Goal: Feedback & Contribution: Leave review/rating

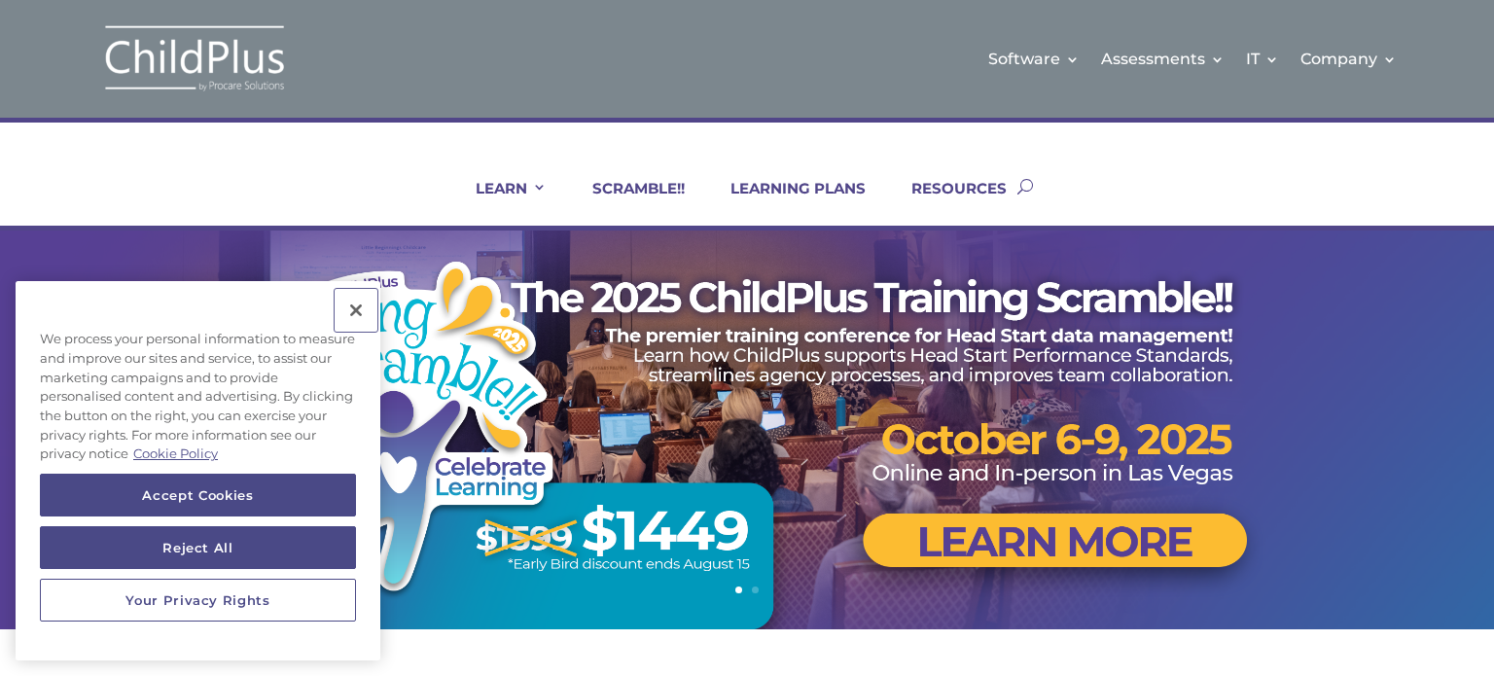
click at [356, 306] on button "Close" at bounding box center [356, 310] width 43 height 43
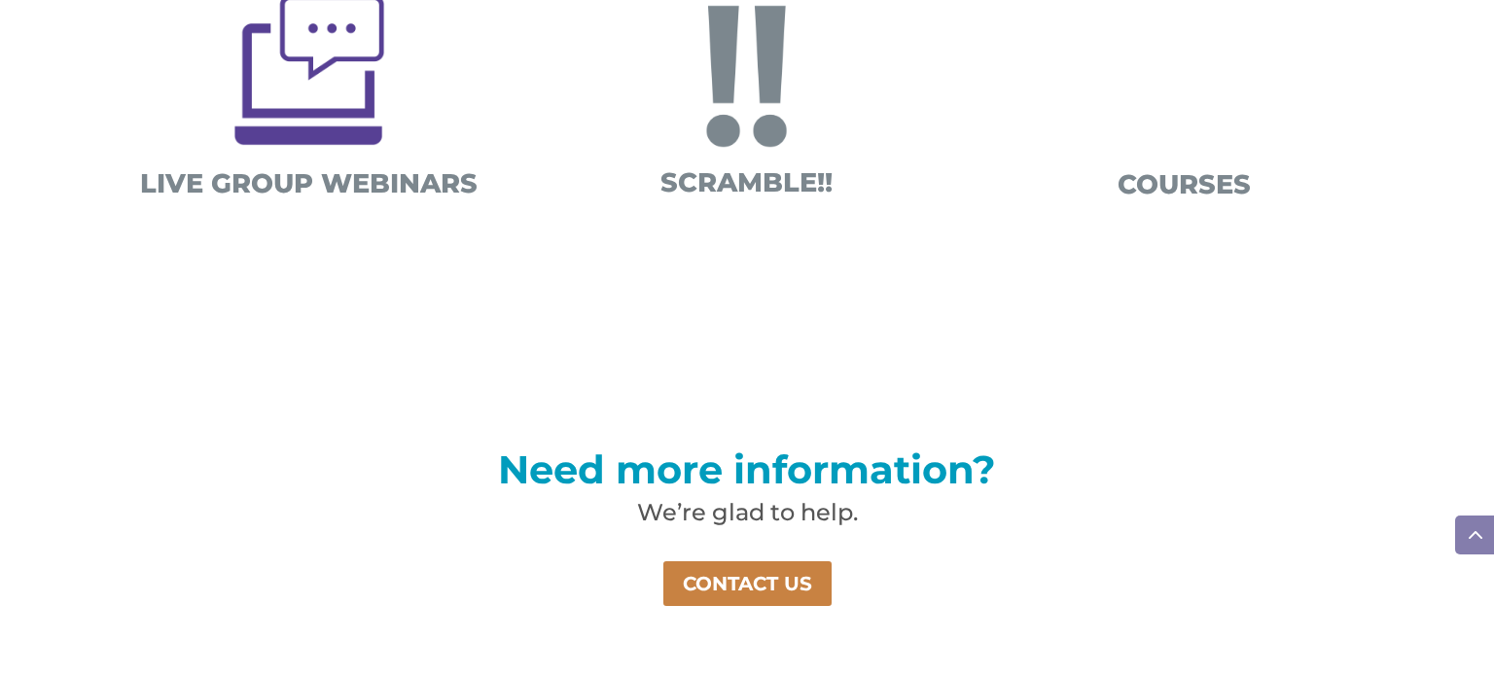
scroll to position [1457, 0]
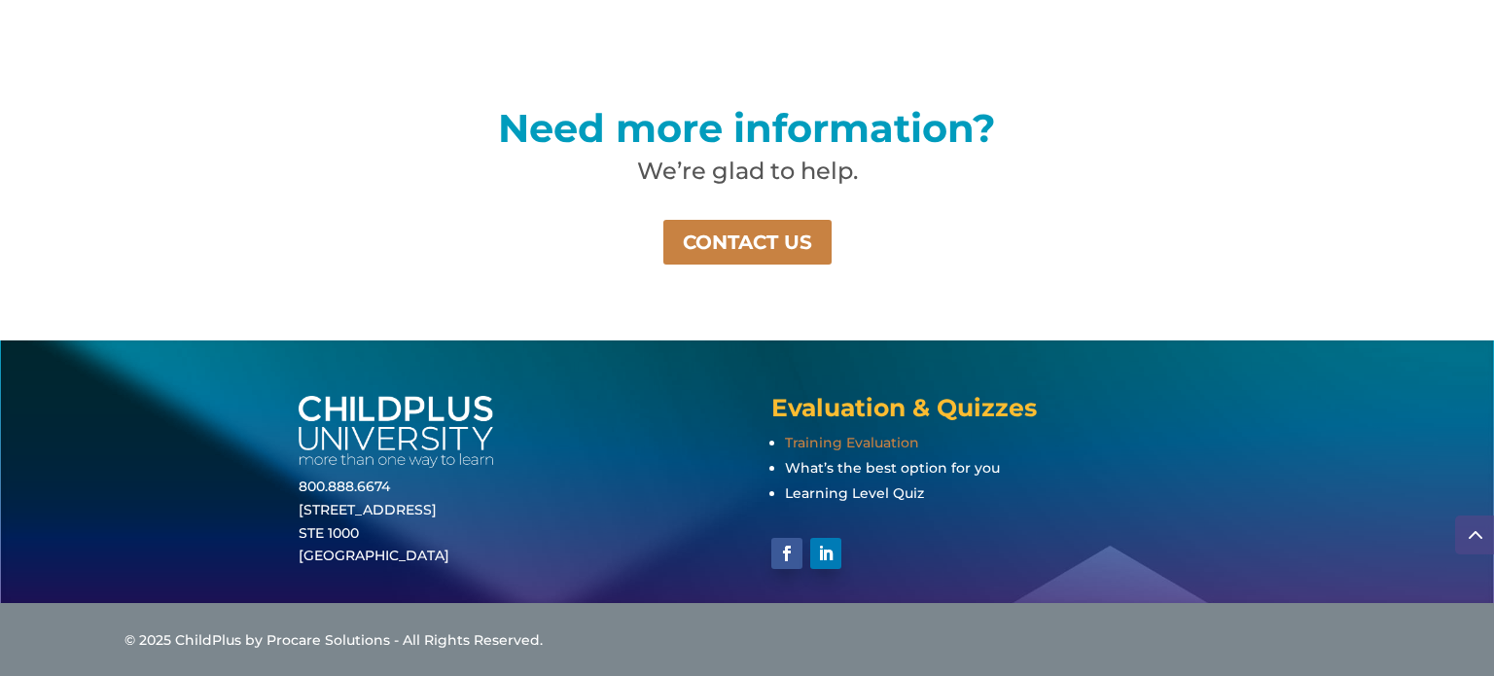
click at [801, 443] on span "Training Evaluation" at bounding box center [852, 443] width 134 height 18
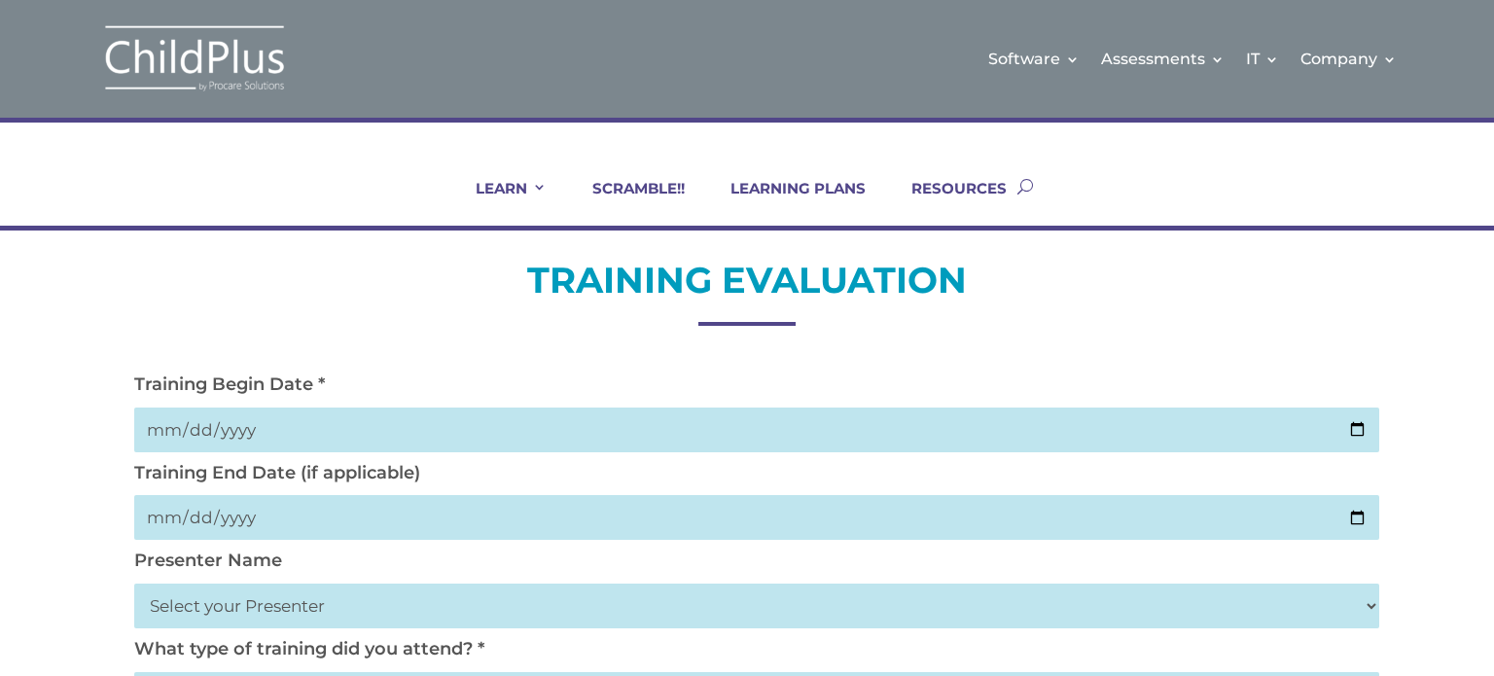
click at [802, 431] on input "date" at bounding box center [756, 430] width 1245 height 45
click at [1350, 423] on input "date" at bounding box center [756, 430] width 1245 height 45
type input "2025-09-18"
click at [1350, 517] on input "date" at bounding box center [756, 517] width 1245 height 45
type input "2025-09-18"
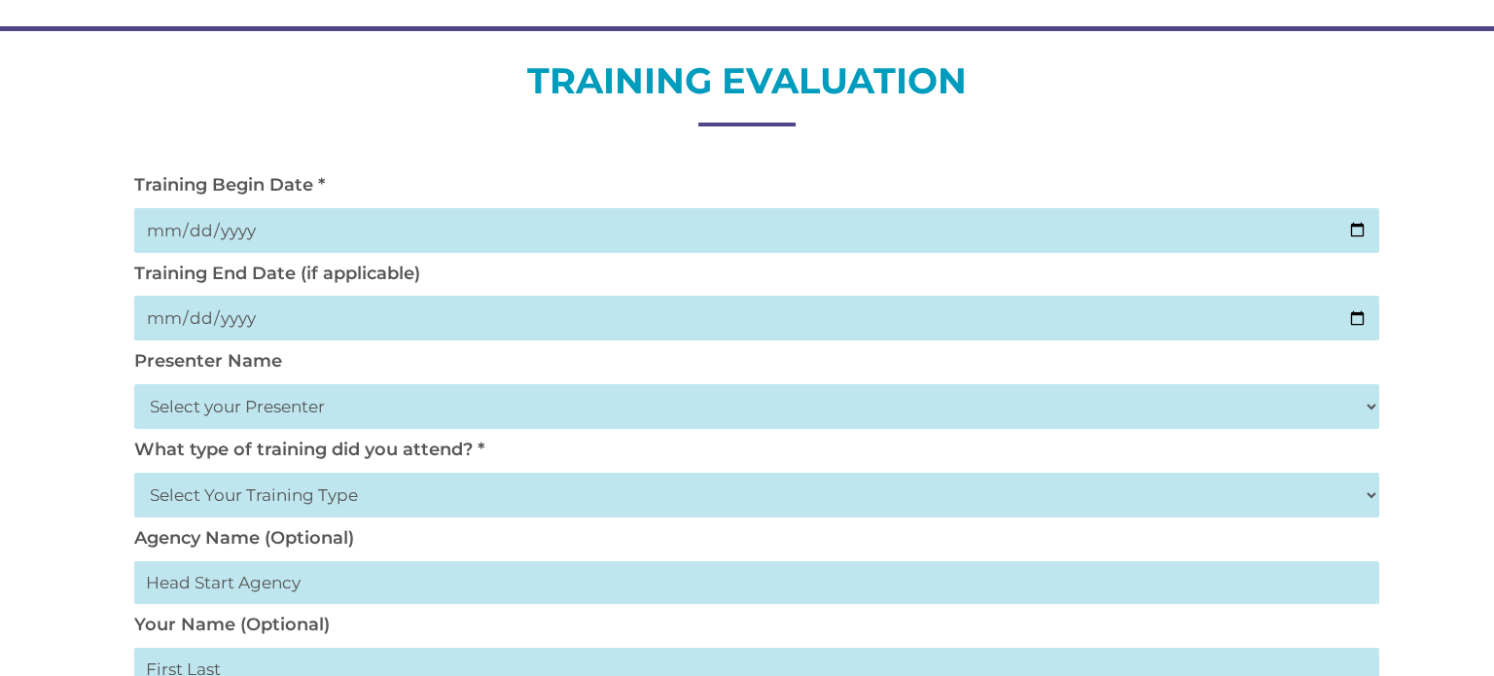
scroll to position [233, 0]
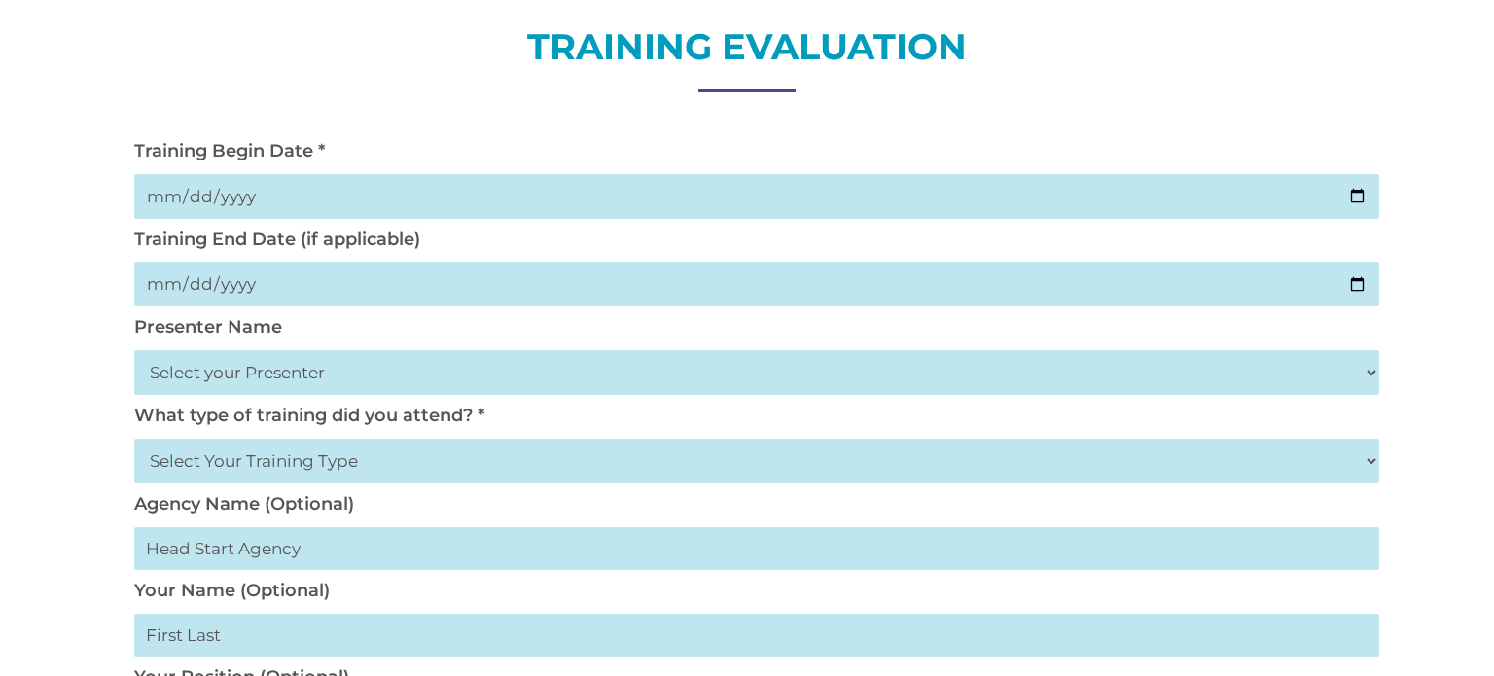
click at [338, 366] on select "Select your Presenter Aaron Dickerson Amy Corkery Cindy Coats Danielle Hensley …" at bounding box center [756, 372] width 1245 height 45
select select "Hicks, Tynisa"
click at [134, 350] on select "Select your Presenter Aaron Dickerson Amy Corkery Cindy Coats Danielle Hensley …" at bounding box center [756, 372] width 1245 height 45
click at [393, 459] on select "Select Your Training Type On-site (at your agency) Virtual Visit Live Group Web…" at bounding box center [756, 461] width 1245 height 45
select select "On-site (at your agency)"
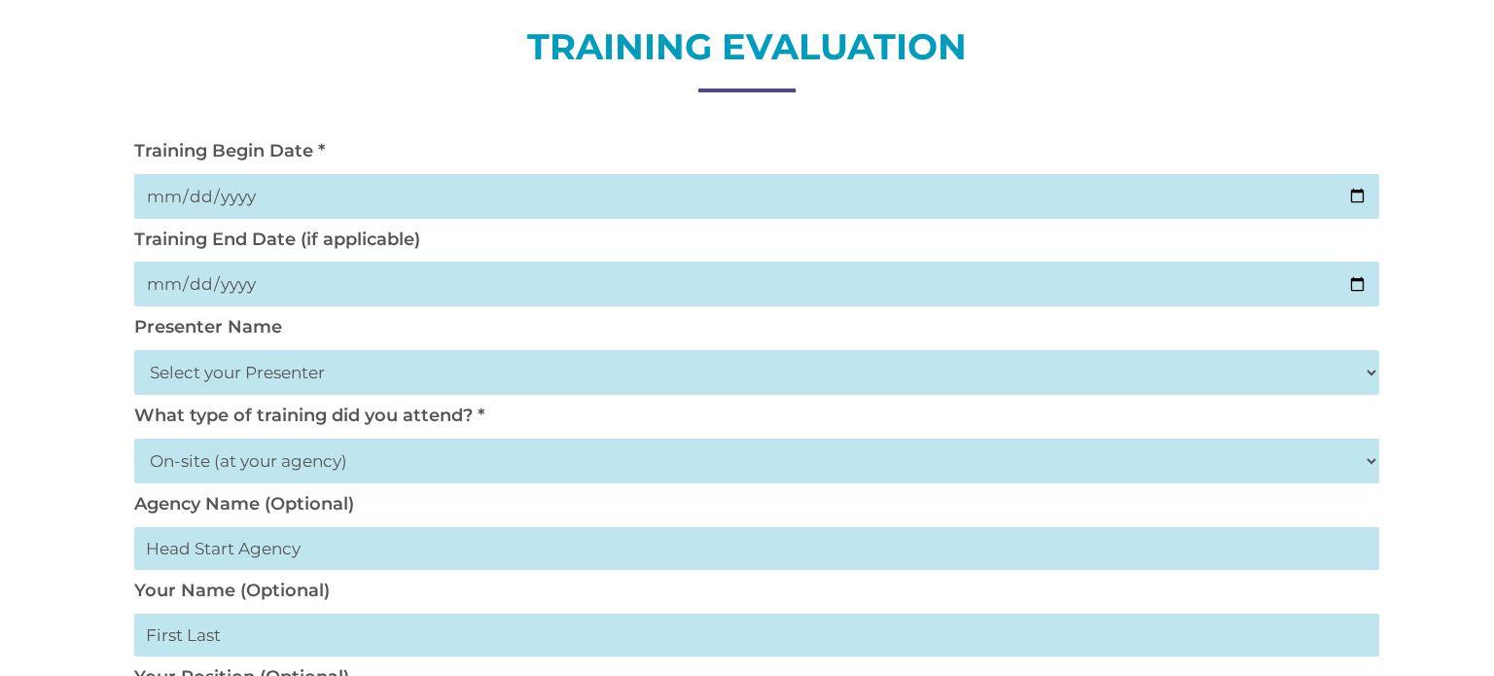
click at [134, 439] on select "Select Your Training Type On-site (at your agency) Virtual Visit Live Group Web…" at bounding box center [756, 461] width 1245 height 45
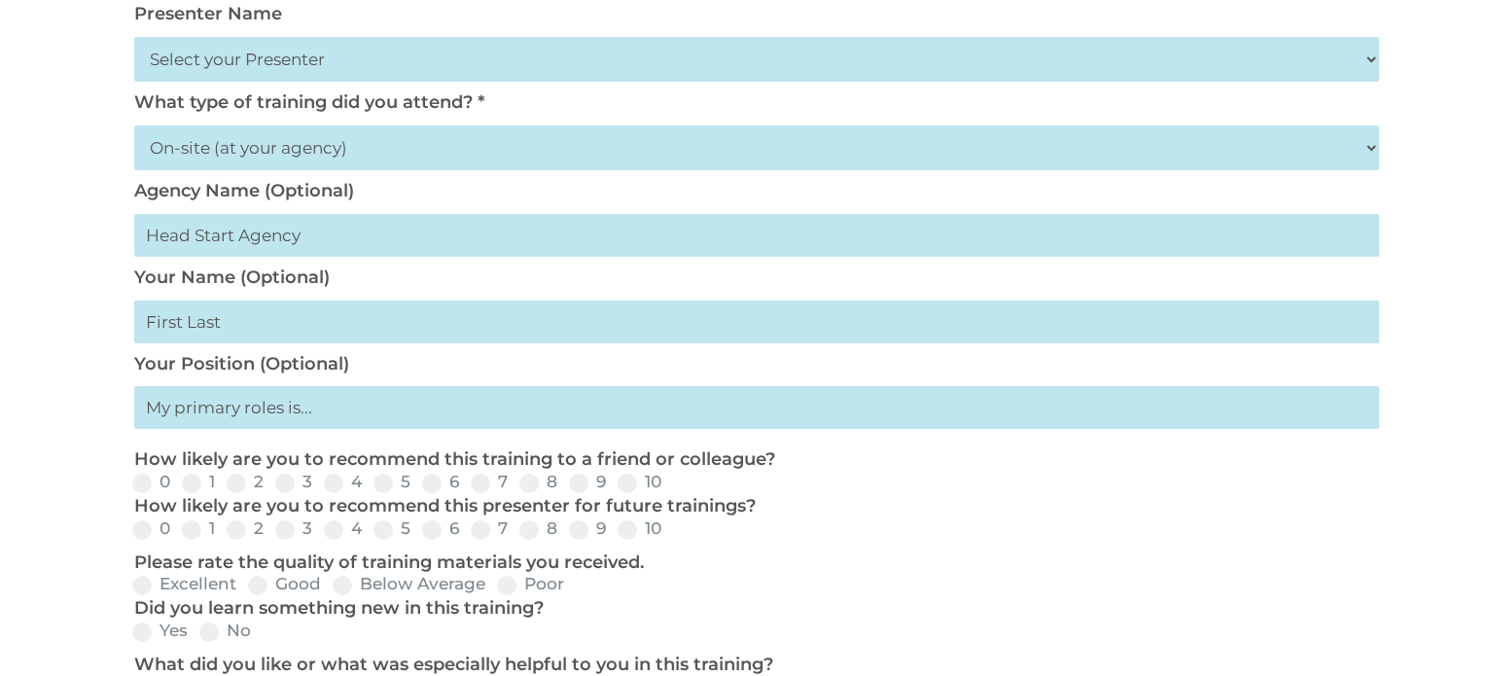
scroll to position [548, 0]
click at [318, 233] on input "text" at bounding box center [756, 234] width 1245 height 43
click at [377, 406] on input "text" at bounding box center [756, 406] width 1245 height 43
drag, startPoint x: 377, startPoint y: 406, endPoint x: 234, endPoint y: 404, distance: 143.0
click at [234, 404] on input "text" at bounding box center [756, 406] width 1245 height 43
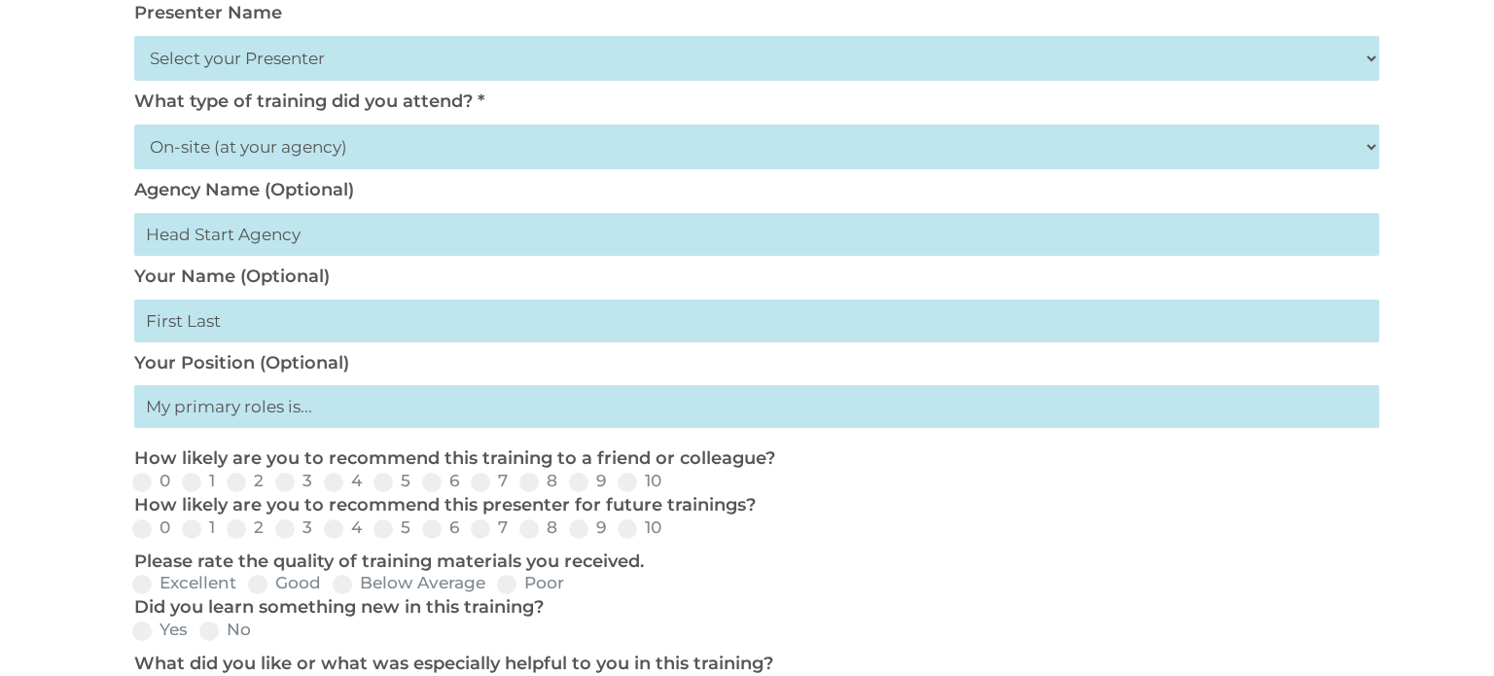
click at [234, 404] on input "text" at bounding box center [756, 406] width 1245 height 43
click at [342, 383] on div "Your Position (Optional)" at bounding box center [747, 395] width 1245 height 87
click at [342, 361] on label "Your Position (Optional)" at bounding box center [241, 362] width 215 height 21
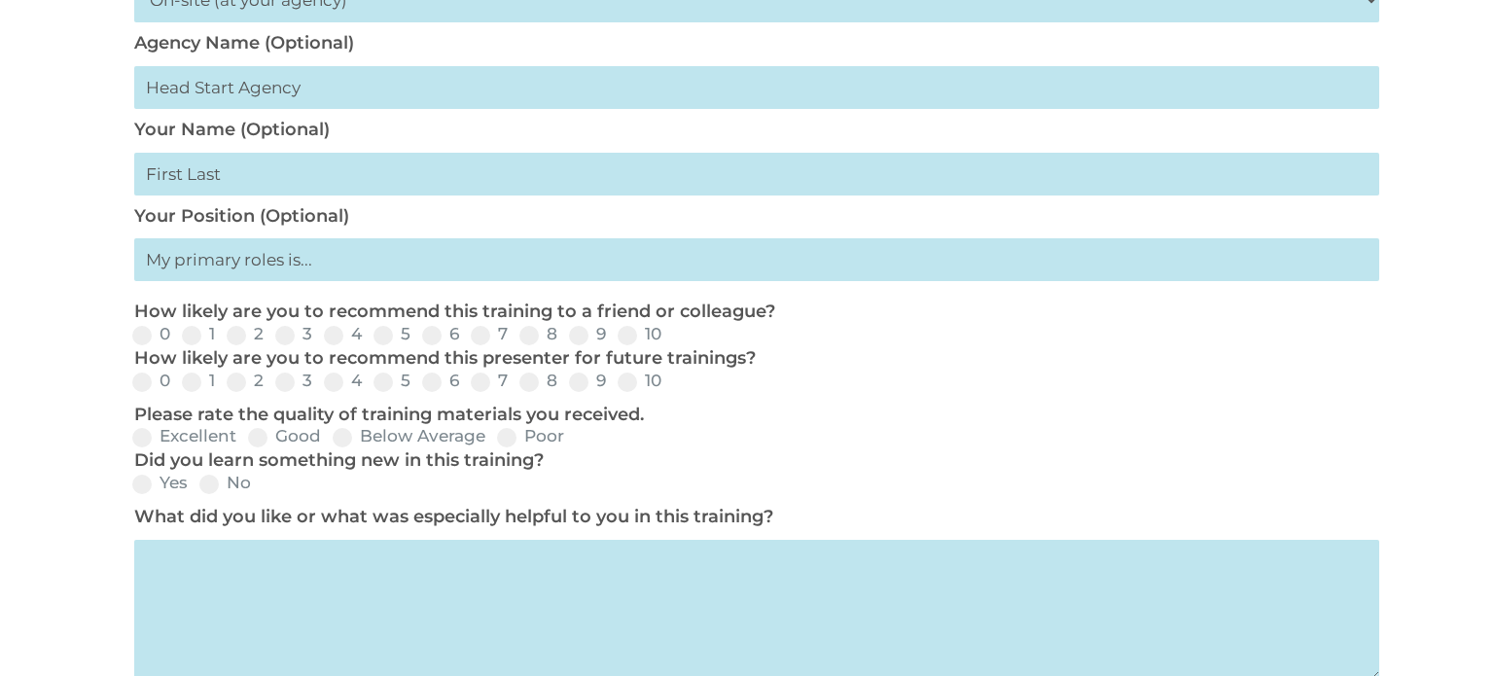
scroll to position [703, 0]
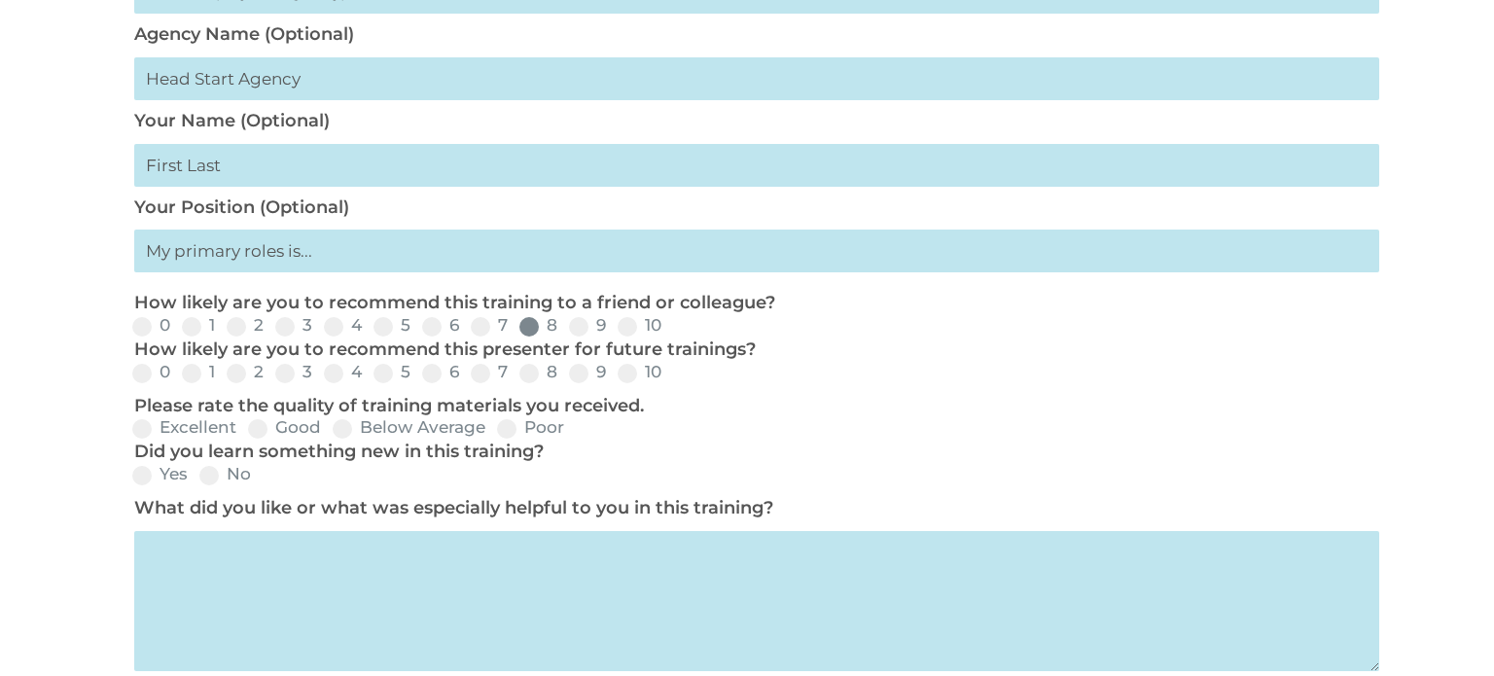
click at [522, 324] on span at bounding box center [528, 326] width 19 height 19
click at [567, 327] on input "8" at bounding box center [573, 333] width 13 height 13
radio input "true"
click at [574, 380] on span at bounding box center [578, 373] width 19 height 19
click at [616, 380] on input "9" at bounding box center [622, 380] width 13 height 13
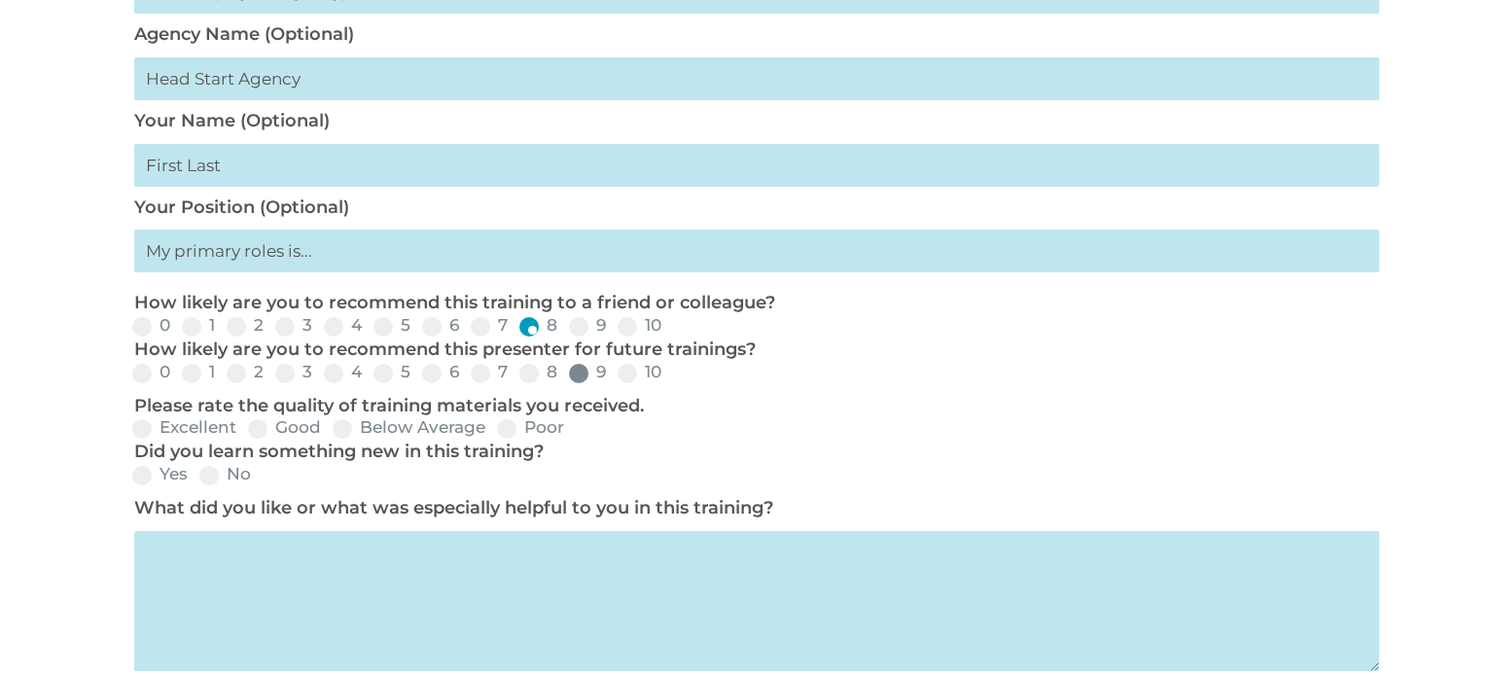
radio input "true"
click at [264, 435] on span at bounding box center [257, 428] width 19 height 19
click at [331, 435] on input "Good" at bounding box center [337, 435] width 13 height 13
radio input "true"
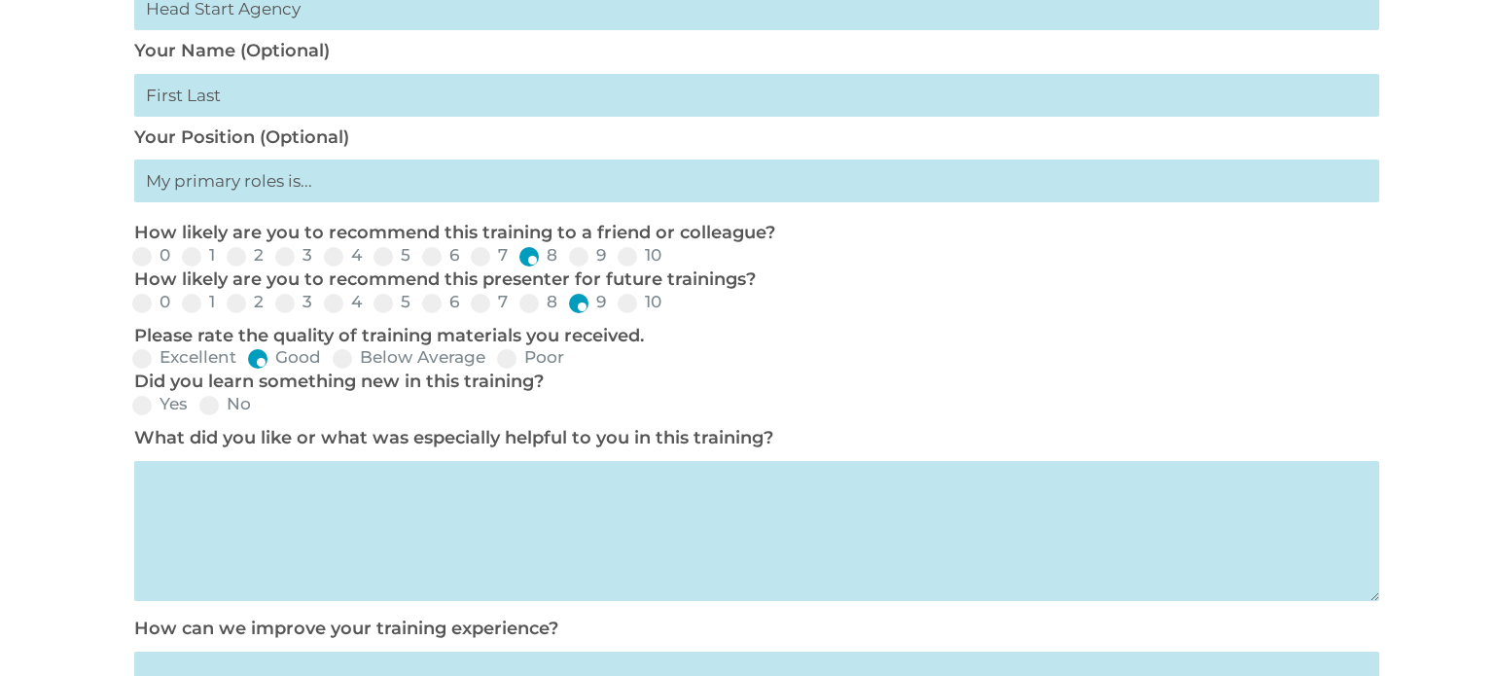
scroll to position [782, 0]
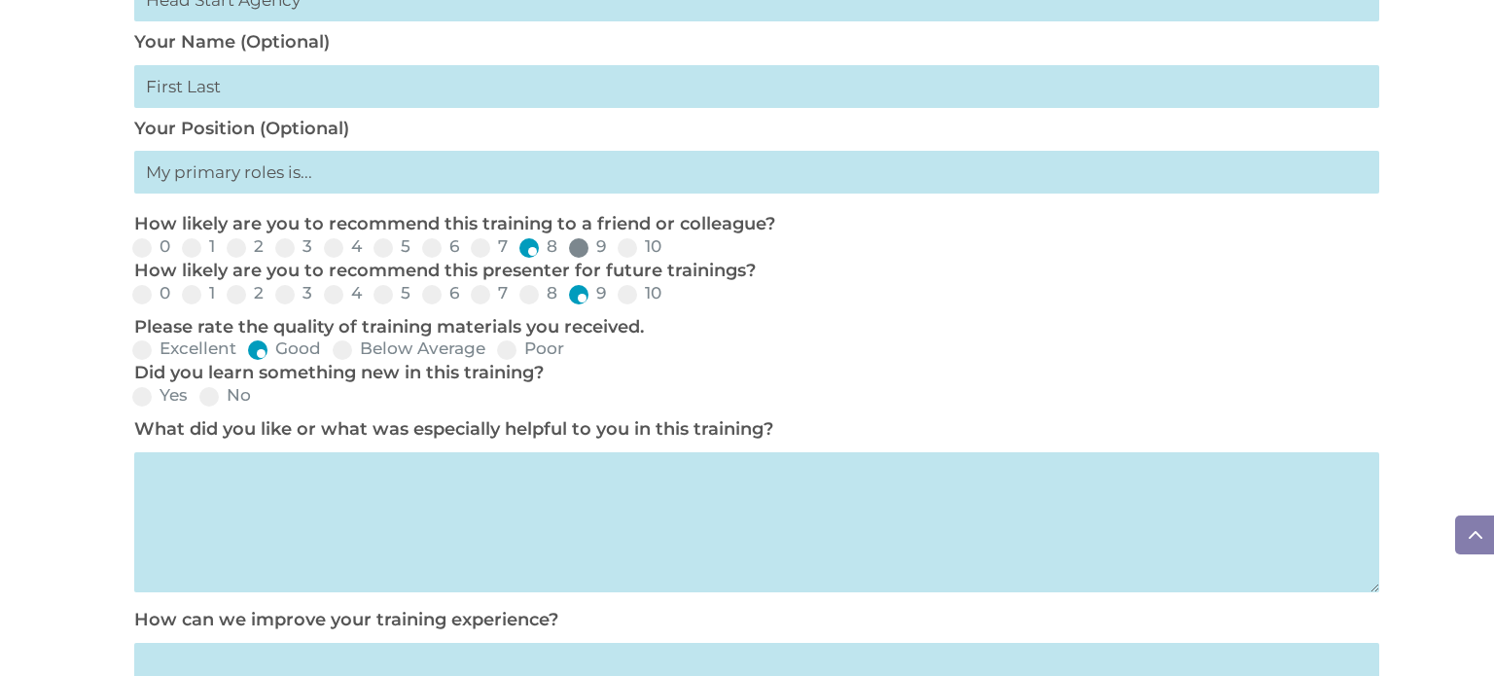
click at [576, 249] on span at bounding box center [578, 247] width 19 height 19
click at [616, 249] on input "9" at bounding box center [622, 254] width 13 height 13
radio input "true"
click at [136, 392] on span at bounding box center [141, 396] width 19 height 19
click at [197, 397] on input "Yes" at bounding box center [203, 403] width 13 height 13
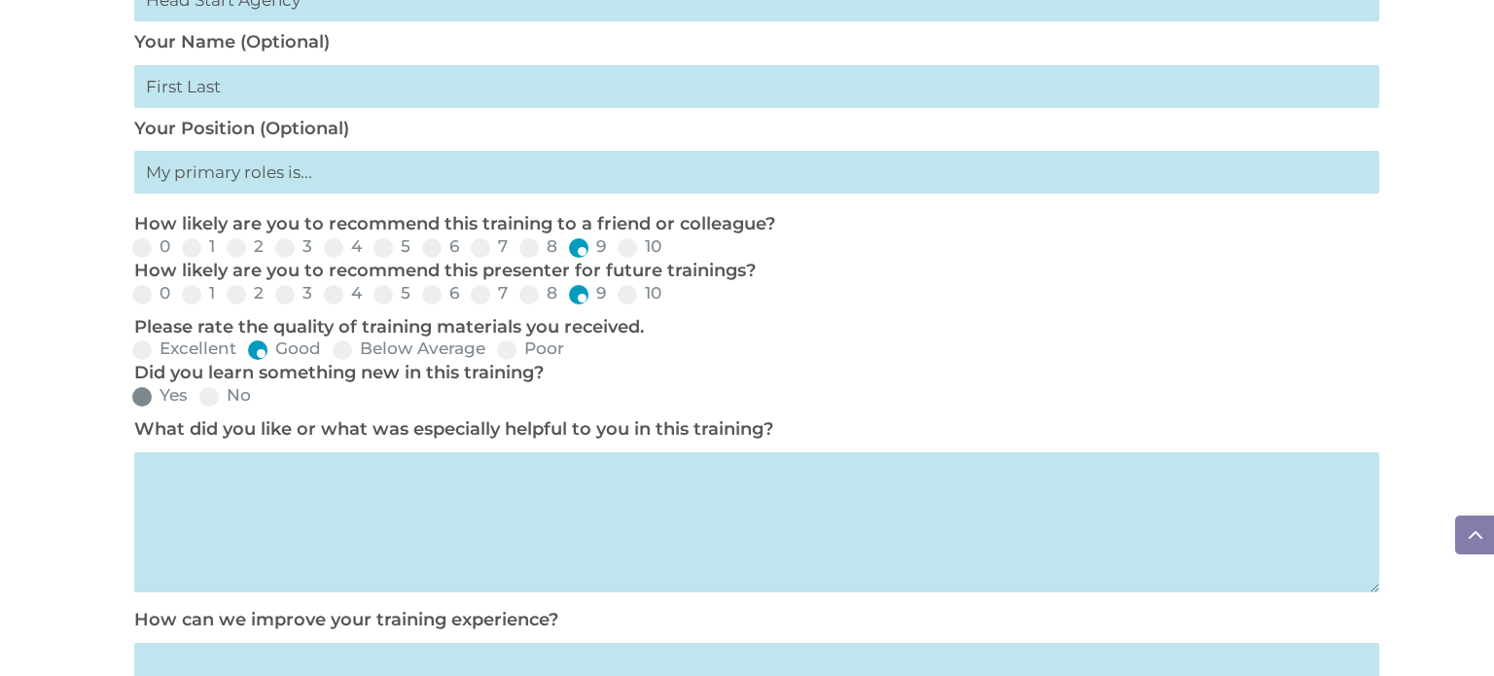
radio input "true"
click at [257, 479] on textarea at bounding box center [756, 522] width 1245 height 140
type textarea "L"
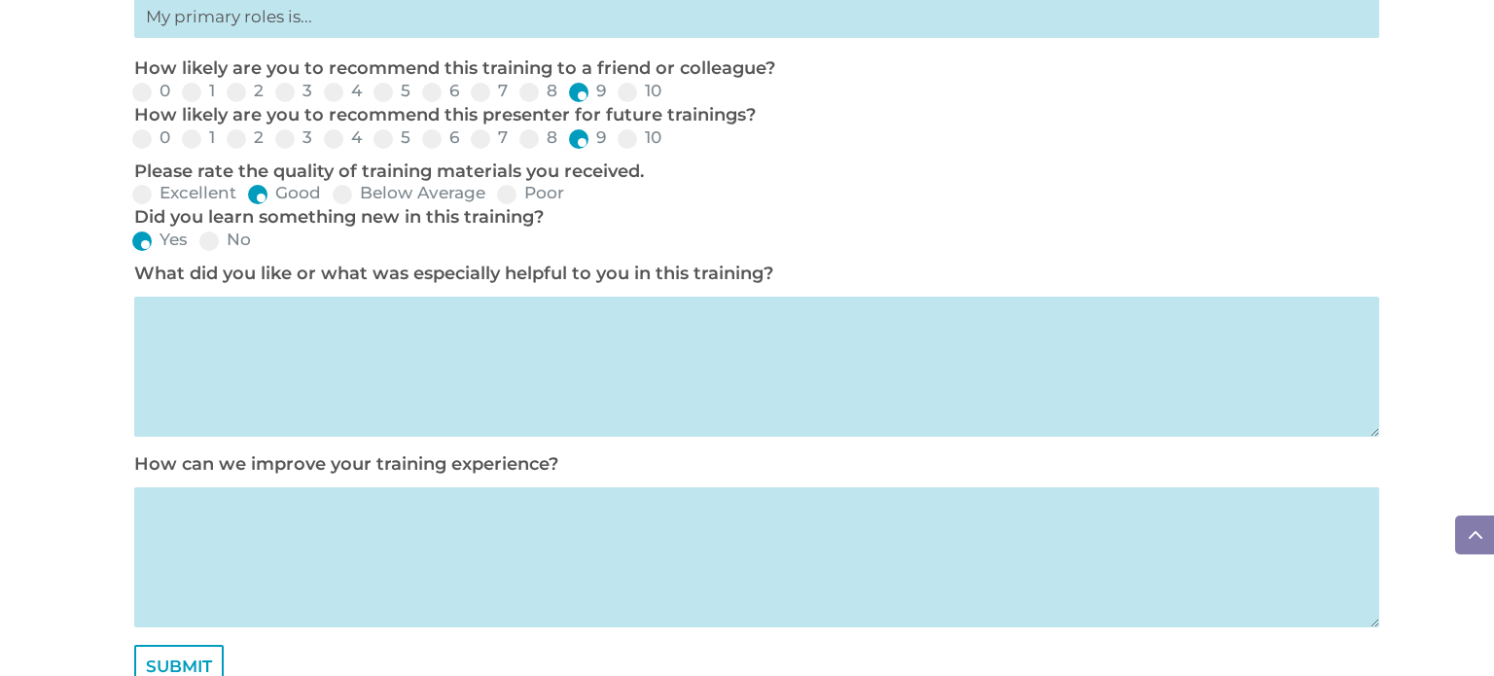
scroll to position [864, 0]
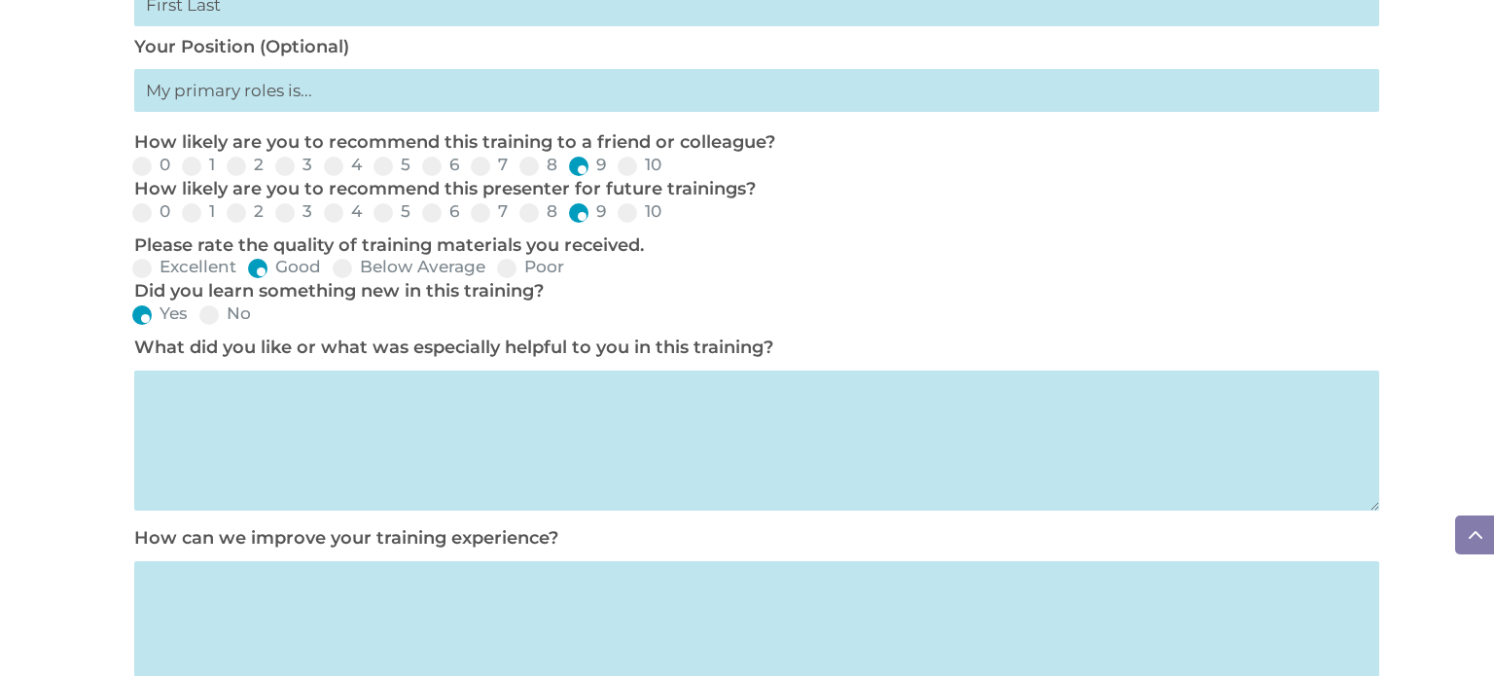
click at [774, 421] on textarea at bounding box center [756, 441] width 1245 height 140
type textarea "S"
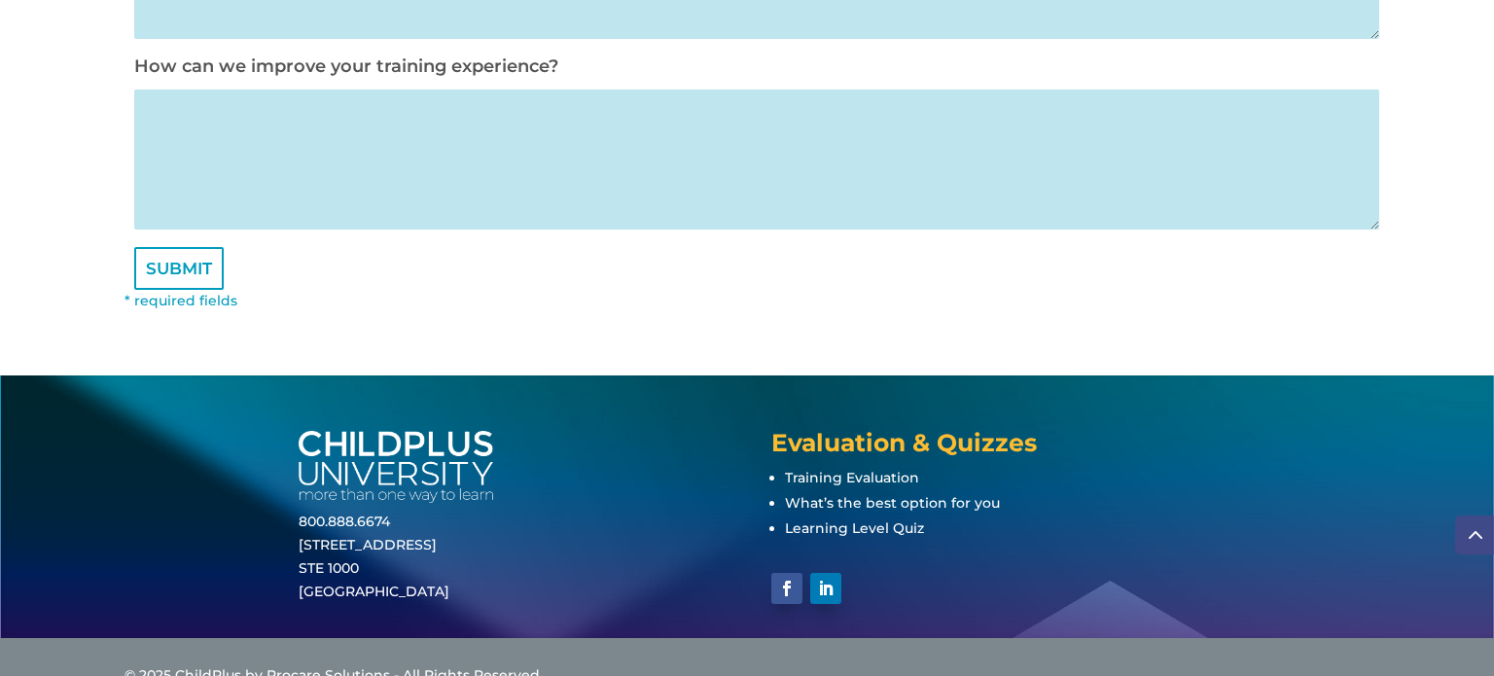
scroll to position [1382, 0]
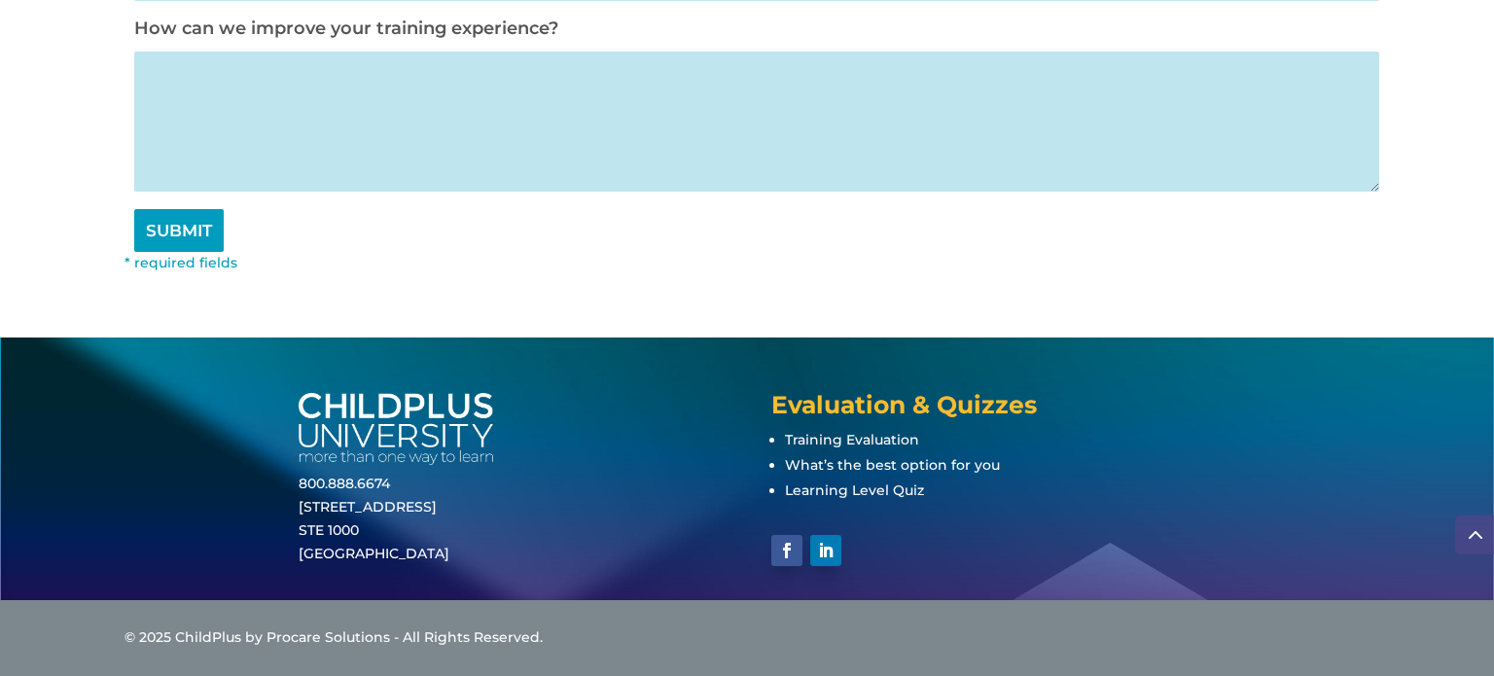
type textarea "She was open to answer questions and was helpful with navigating CP"
click at [186, 228] on input "SUBMIT" at bounding box center [178, 230] width 89 height 43
